Goal: Transaction & Acquisition: Purchase product/service

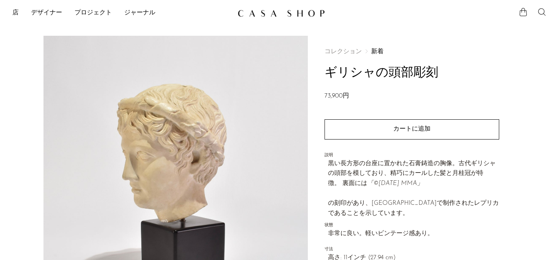
click at [10, 9] on div "店 特集 新着 ベストセラー 近日公開 ジュエリー ジュエリー 全て イヤリング リング" at bounding box center [279, 13] width 559 height 14
click at [12, 10] on div "店 特集 新着 ベストセラー 近日公開 ジュエリー ジュエリー 全て イヤリング リング" at bounding box center [279, 13] width 559 height 14
click at [17, 13] on font "店" at bounding box center [15, 13] width 6 height 6
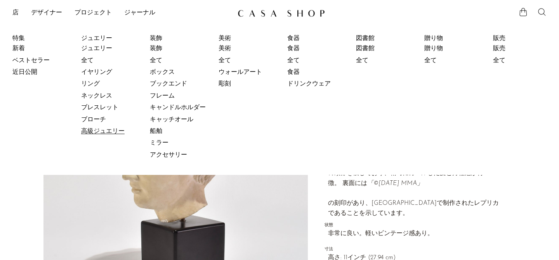
click at [103, 129] on font "高級ジュエリー" at bounding box center [102, 131] width 43 height 6
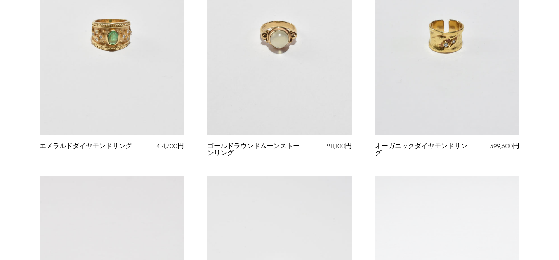
scroll to position [141, 0]
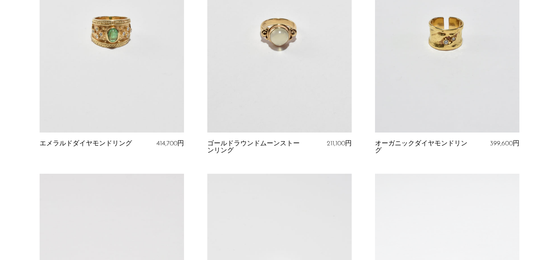
click at [118, 94] on link at bounding box center [112, 31] width 144 height 202
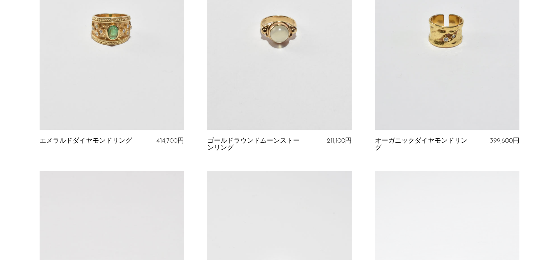
scroll to position [0, 0]
